Goal: Navigation & Orientation: Find specific page/section

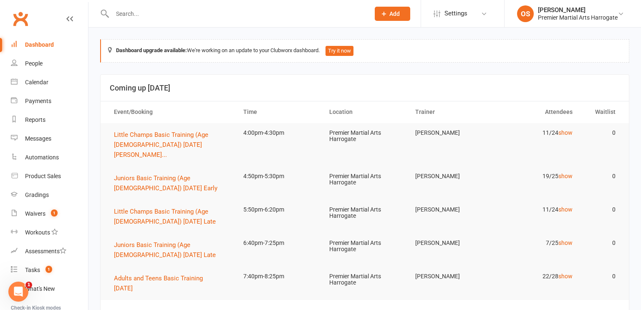
click at [280, 15] on input "text" at bounding box center [237, 14] width 254 height 12
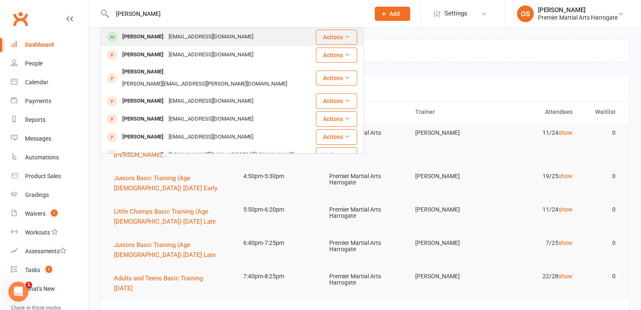
type input "[PERSON_NAME]"
click at [254, 40] on div "[PERSON_NAME] [EMAIL_ADDRESS][DOMAIN_NAME]" at bounding box center [208, 36] width 214 height 17
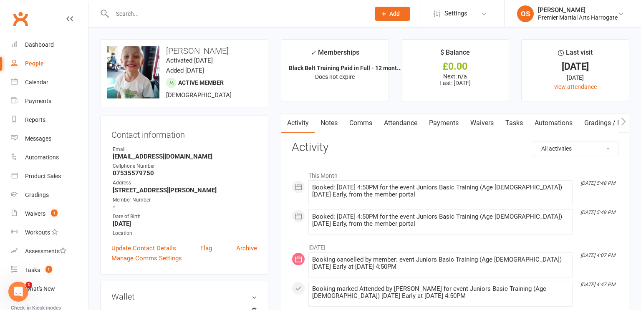
click at [480, 125] on link "Waivers" at bounding box center [482, 123] width 35 height 19
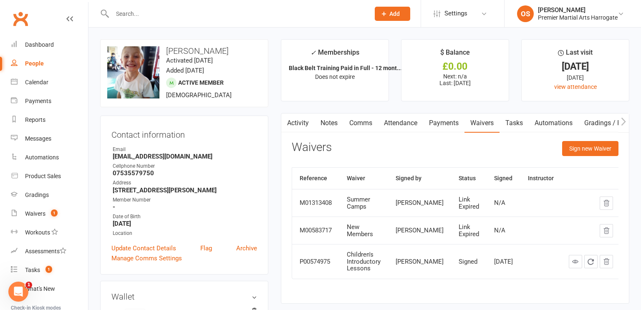
scroll to position [17, 0]
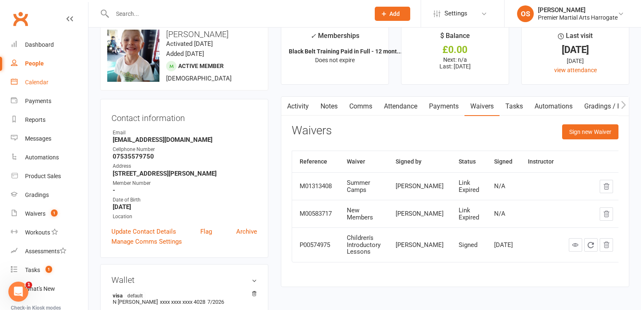
click at [40, 83] on div "Calendar" at bounding box center [36, 82] width 23 height 7
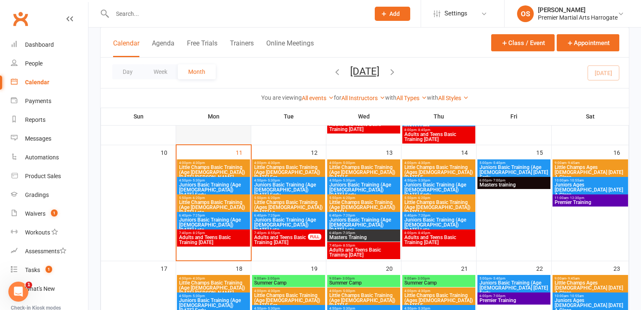
scroll to position [274, 0]
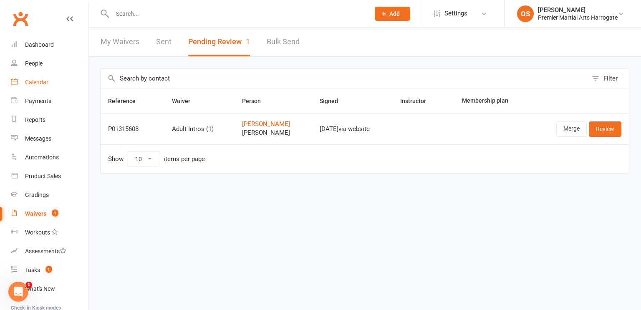
click at [35, 82] on div "Calendar" at bounding box center [36, 82] width 23 height 7
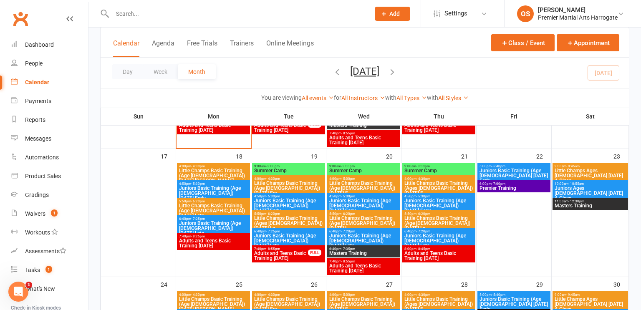
scroll to position [387, 0]
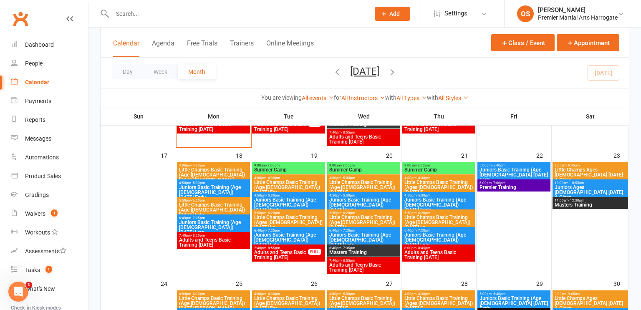
click at [286, 171] on span "Summer Camp" at bounding box center [289, 169] width 70 height 5
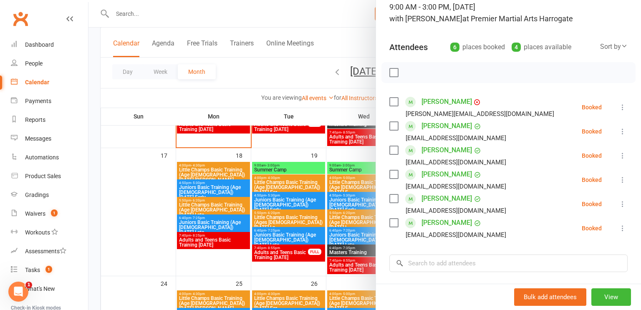
scroll to position [67, 0]
